Goal: Task Accomplishment & Management: Use online tool/utility

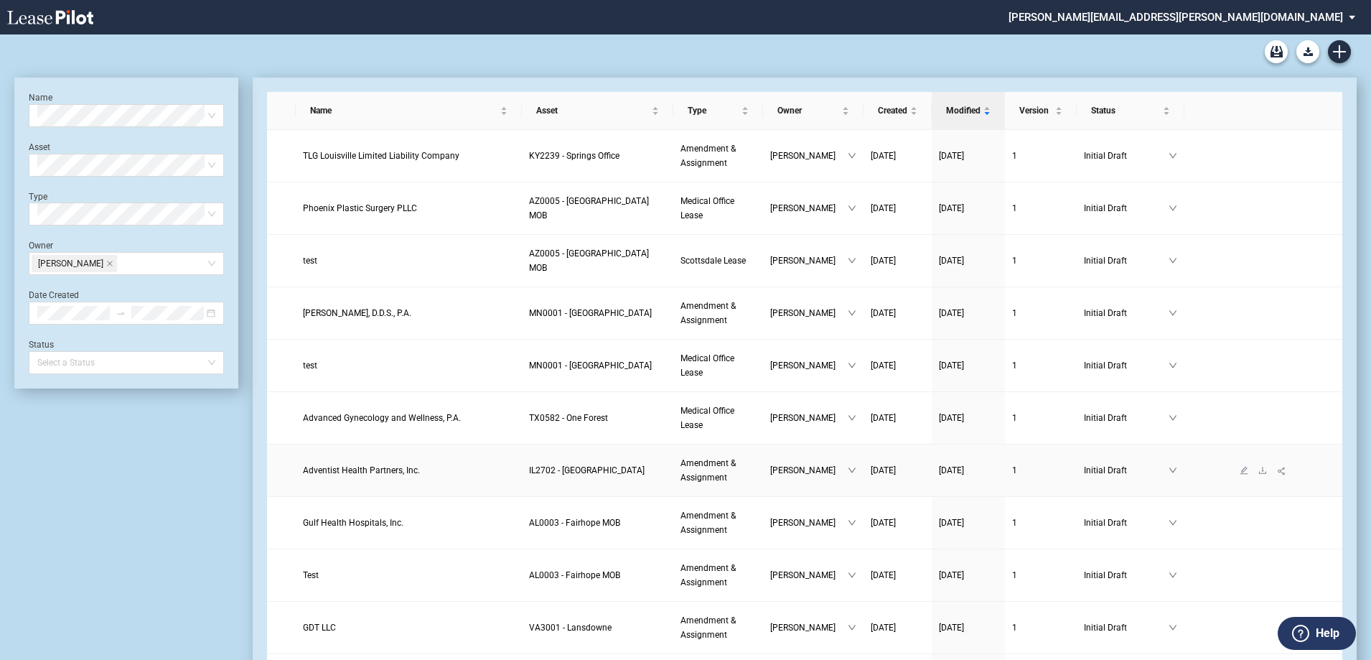
click at [391, 463] on link "Adventist Health Partners, Inc." at bounding box center [409, 470] width 212 height 14
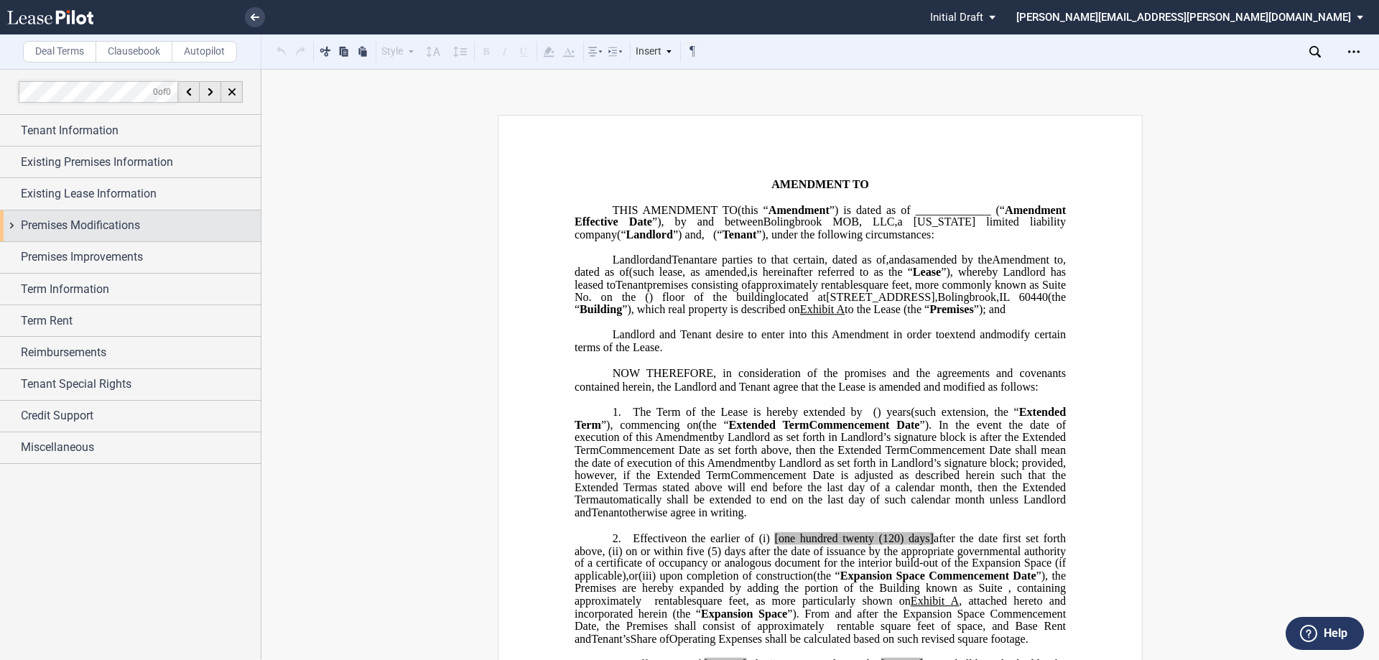
click at [128, 218] on span "Premises Modifications" at bounding box center [80, 225] width 119 height 17
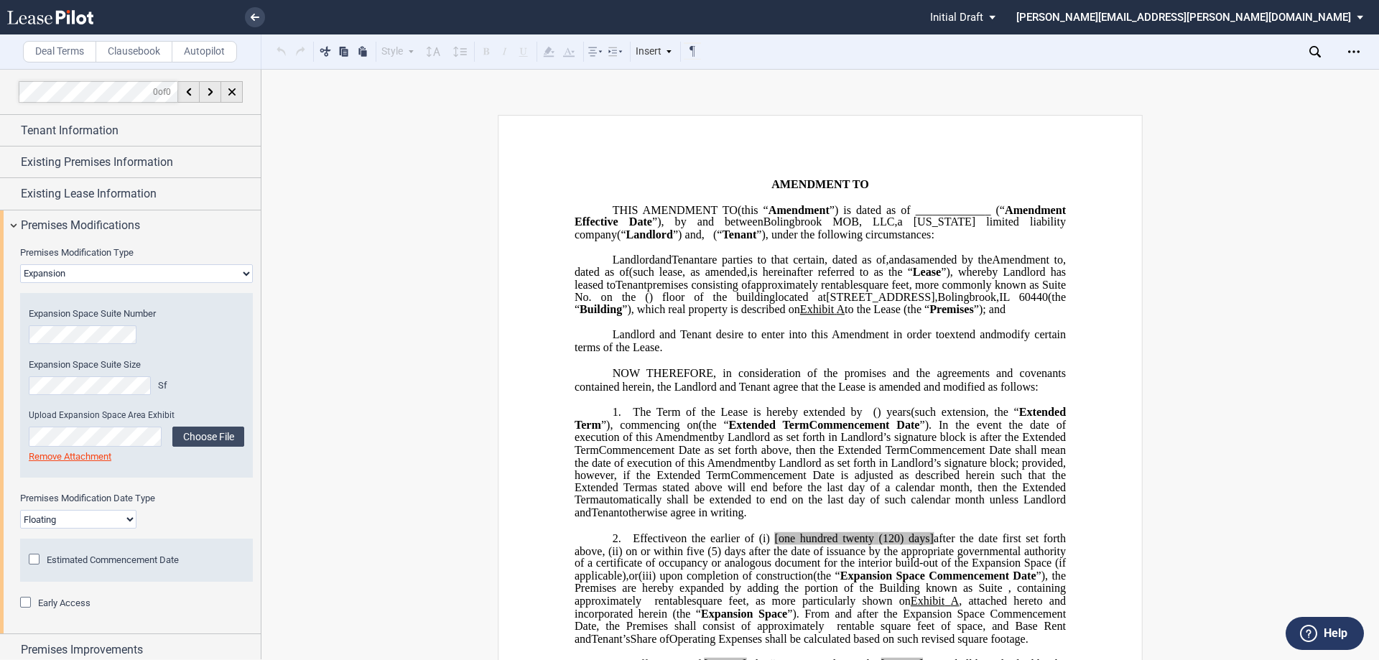
click at [121, 523] on select "Fixed Floating" at bounding box center [78, 519] width 116 height 19
click at [123, 519] on select "Fixed Floating" at bounding box center [78, 519] width 116 height 19
click at [20, 510] on select "Fixed Floating" at bounding box center [78, 519] width 116 height 19
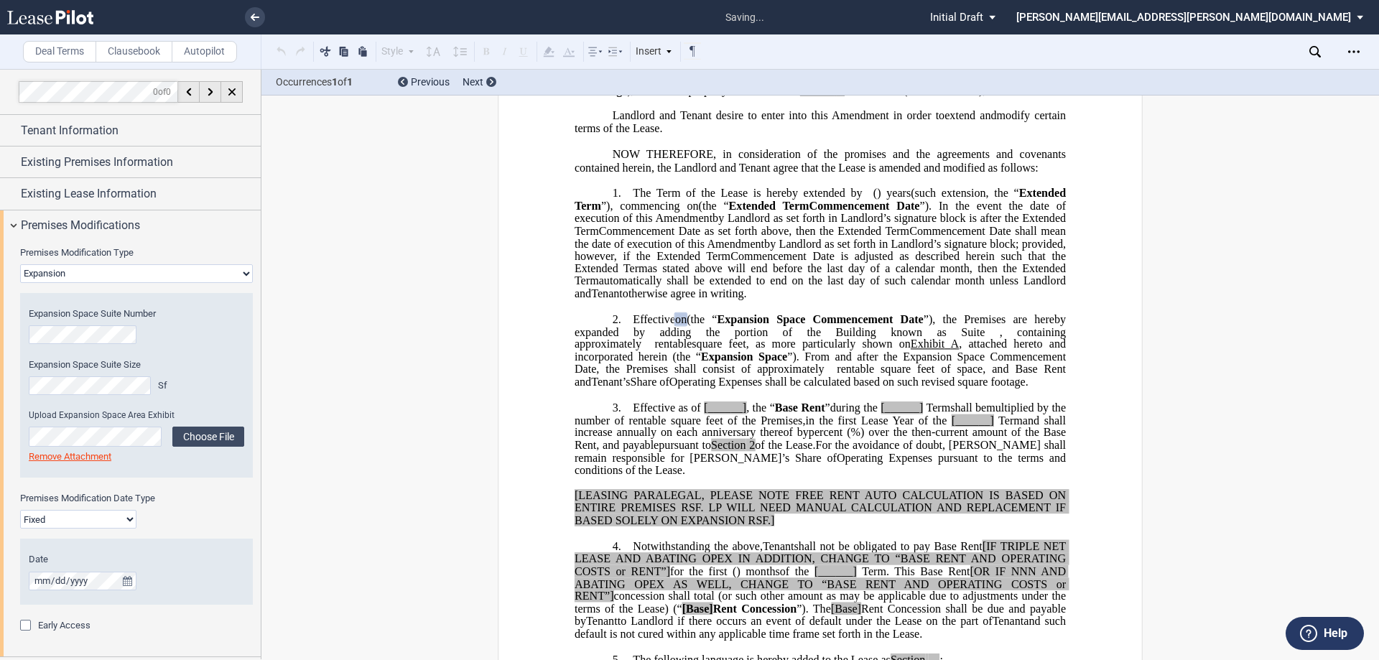
scroll to position [269, 0]
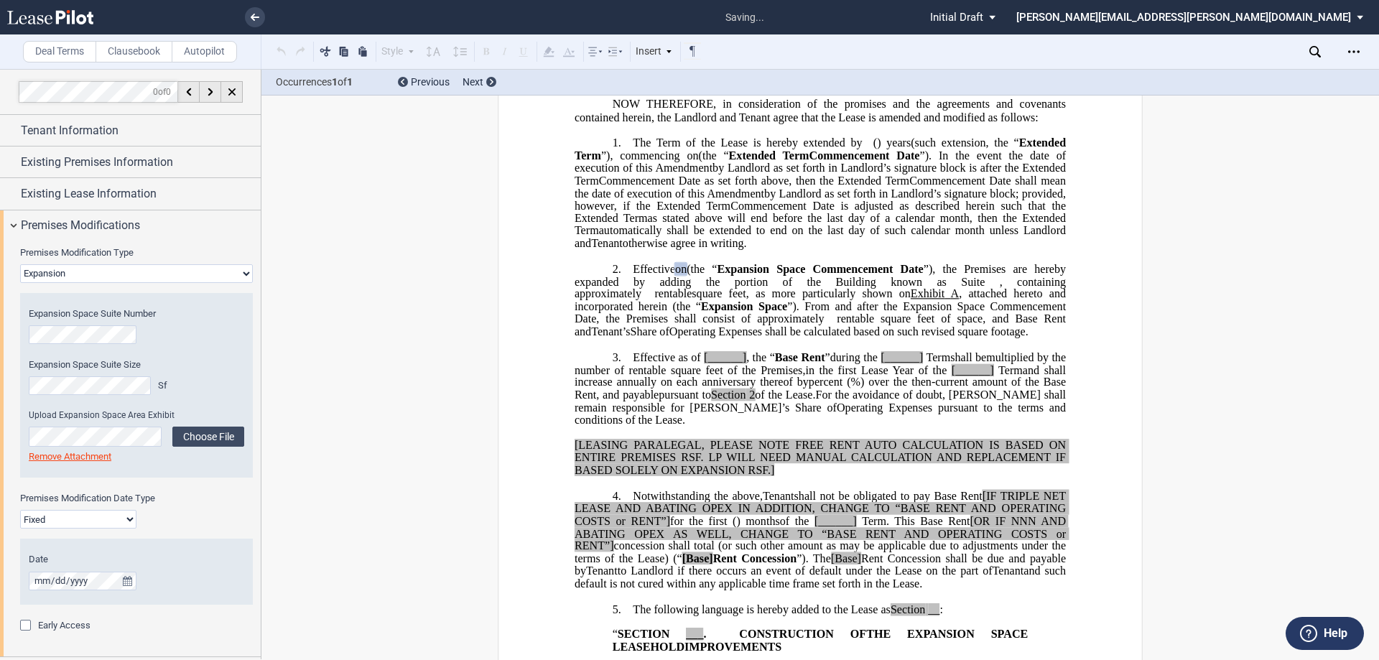
click at [98, 514] on select "Fixed Floating" at bounding box center [78, 519] width 116 height 19
select select "floating"
click at [20, 510] on select "Fixed Floating" at bounding box center [78, 519] width 116 height 19
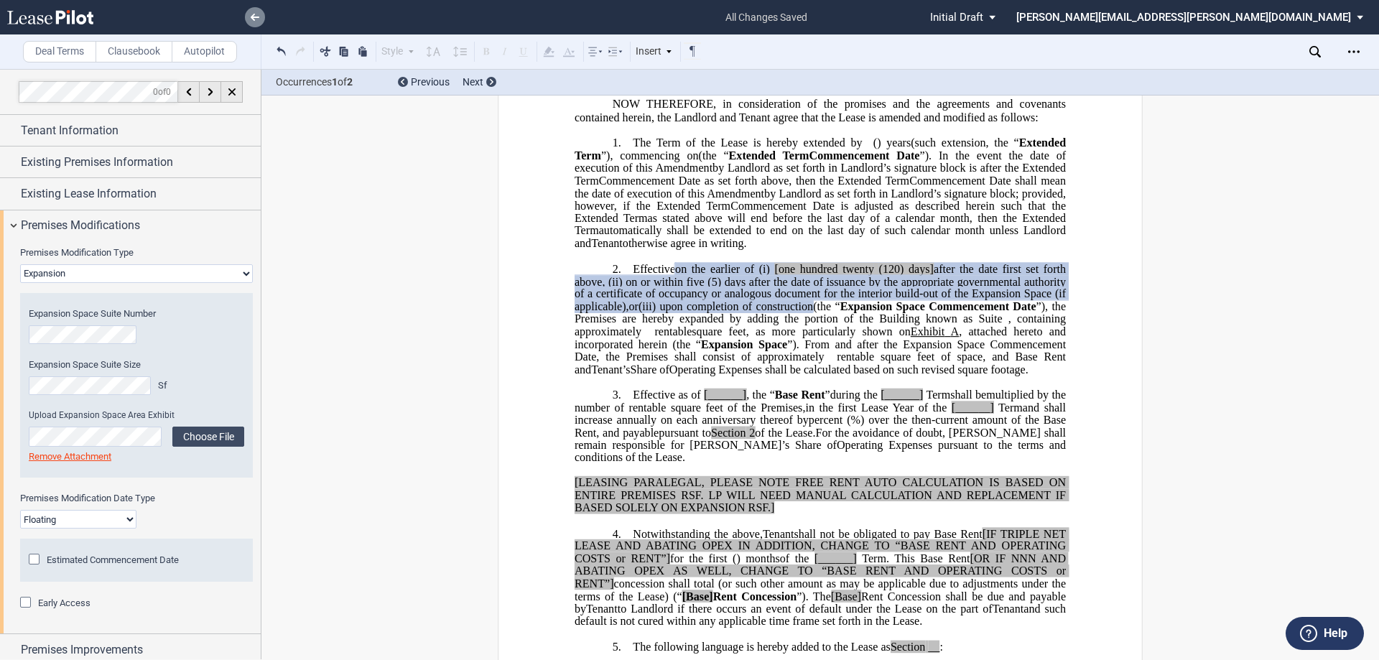
click at [254, 11] on link at bounding box center [255, 17] width 20 height 20
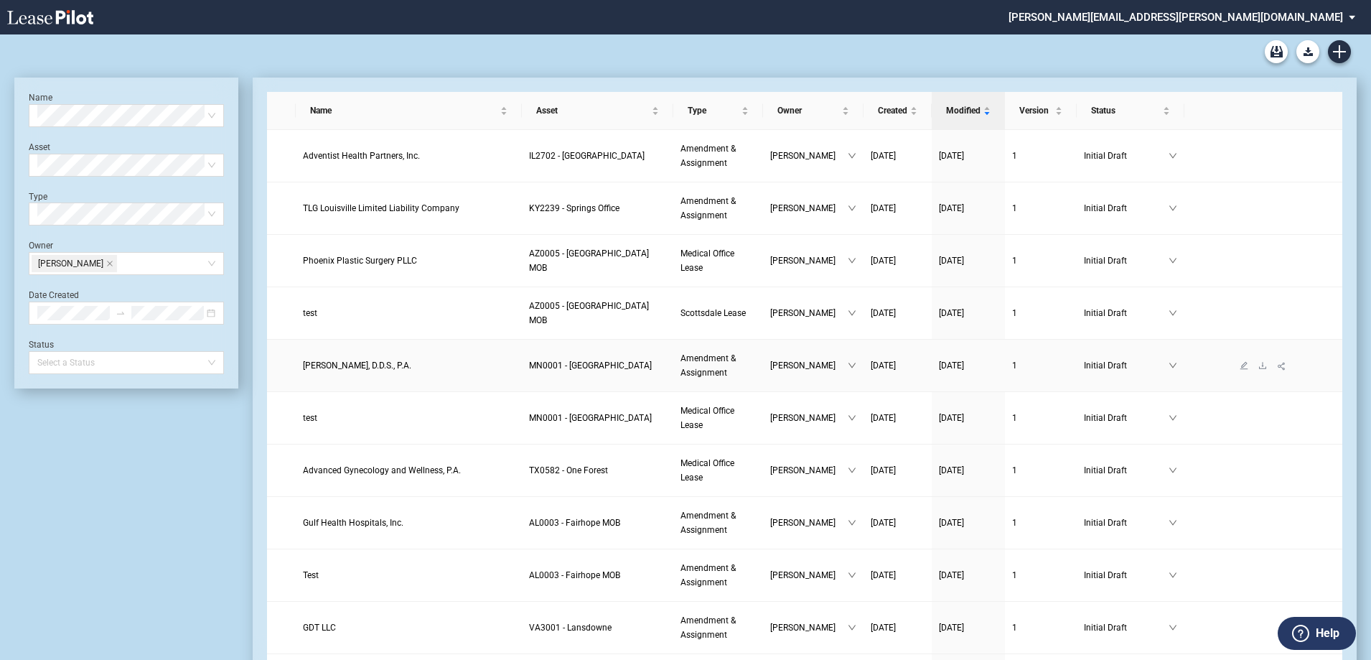
click at [393, 360] on span "Christine M. Swanson, D.D.S., P.A." at bounding box center [357, 365] width 108 height 10
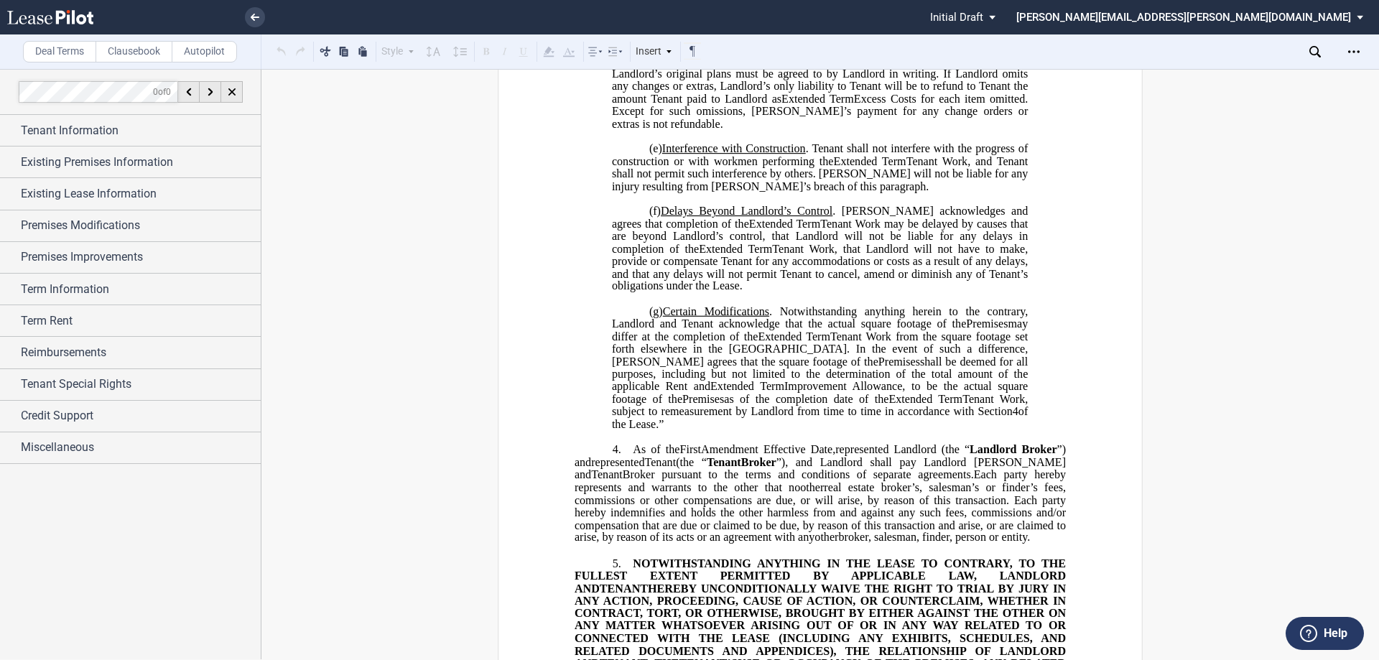
scroll to position [1436, 0]
